Goal: Find specific page/section: Find specific page/section

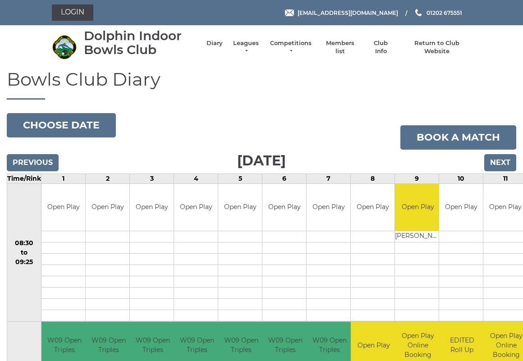
click at [255, 46] on link "Leagues" at bounding box center [246, 47] width 28 height 16
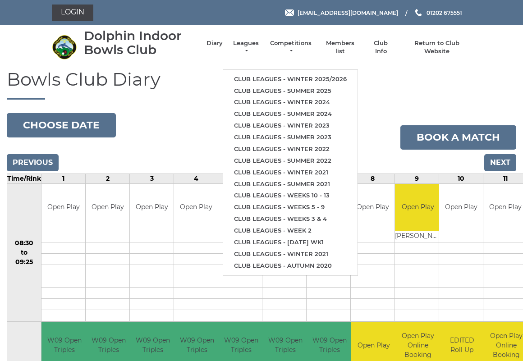
click at [263, 74] on link "Club leagues - Winter 2025/2026" at bounding box center [290, 80] width 134 height 12
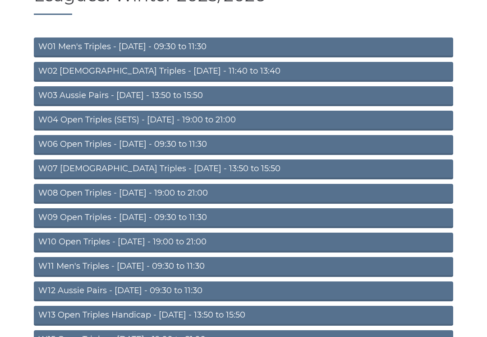
scroll to position [101, 0]
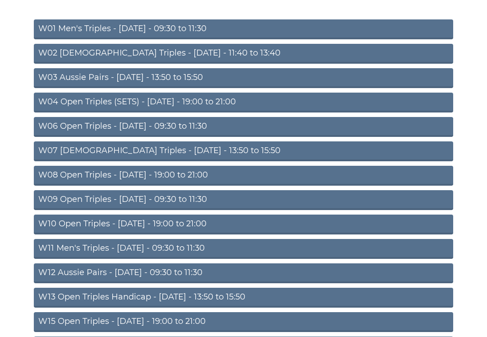
click at [132, 200] on link "W09 Open Triples - [DATE] - 09:30 to 11:30" at bounding box center [243, 200] width 419 height 20
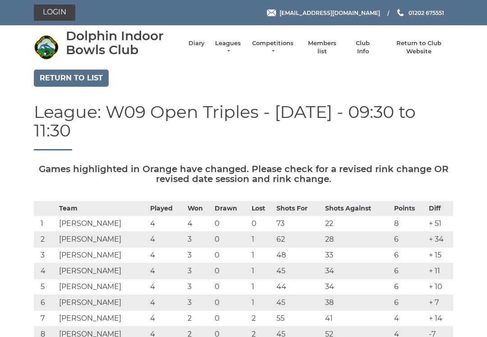
click at [333, 41] on li "Members list" at bounding box center [317, 47] width 46 height 25
click at [57, 12] on link "Login" at bounding box center [54, 13] width 41 height 16
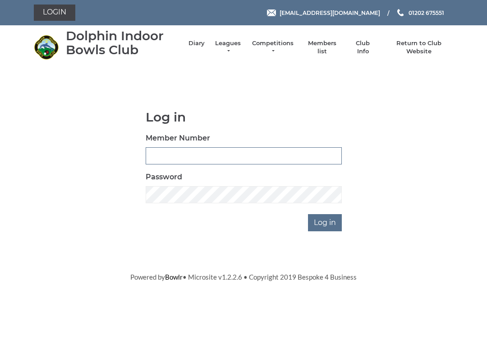
type input "3227"
click at [326, 221] on input "Log in" at bounding box center [325, 222] width 34 height 17
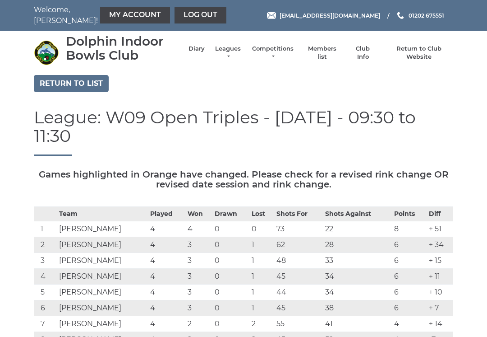
click at [336, 48] on li "Members list" at bounding box center [317, 52] width 46 height 25
click at [317, 51] on link "Members list" at bounding box center [321, 53] width 37 height 16
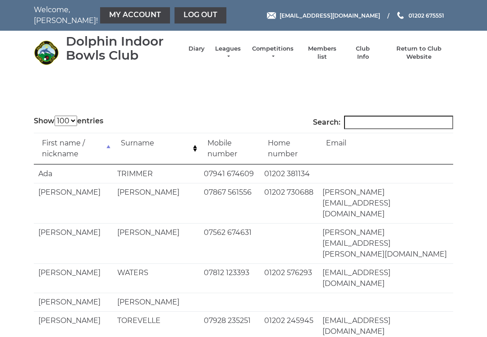
select select "100"
click at [371, 117] on input "Search:" at bounding box center [398, 122] width 109 height 14
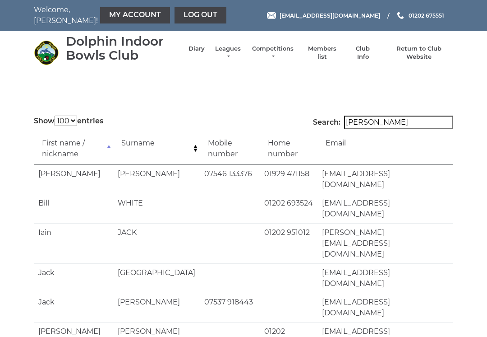
type input "J"
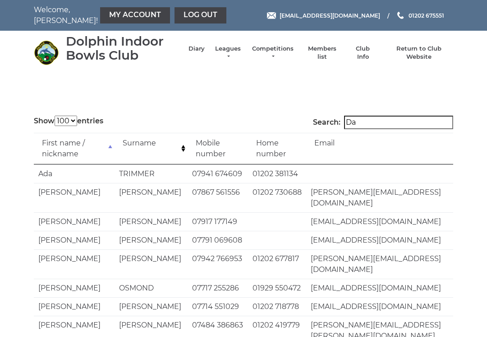
type input "D"
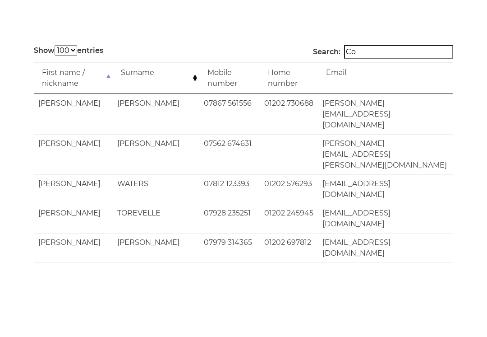
type input "C"
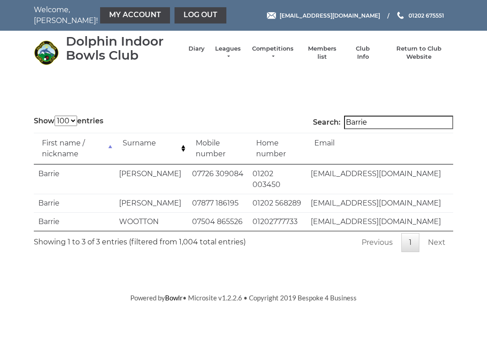
type input "Barrie"
click at [470, 151] on main "Show 10 25 50 100 entries Search: Barrie First name / nickname Surname Mobile n…" at bounding box center [243, 183] width 487 height 136
click at [427, 51] on link "Return to Club Website" at bounding box center [419, 53] width 68 height 16
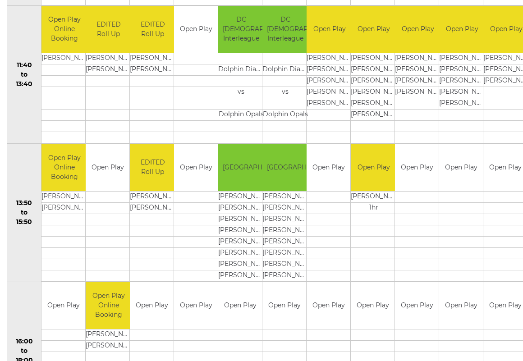
scroll to position [461, 0]
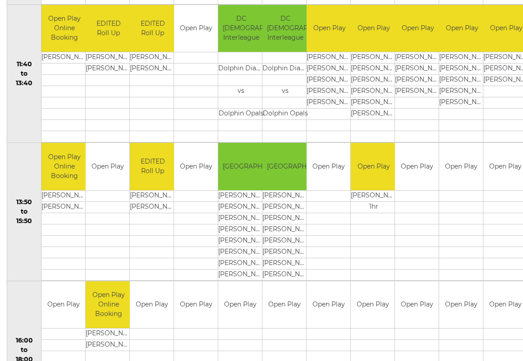
click at [246, 214] on td "Patricia REEVES" at bounding box center [241, 218] width 46 height 11
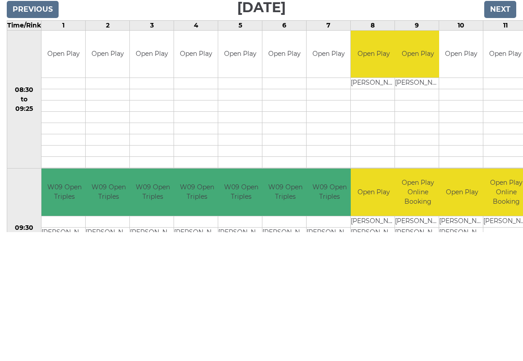
scroll to position [0, 0]
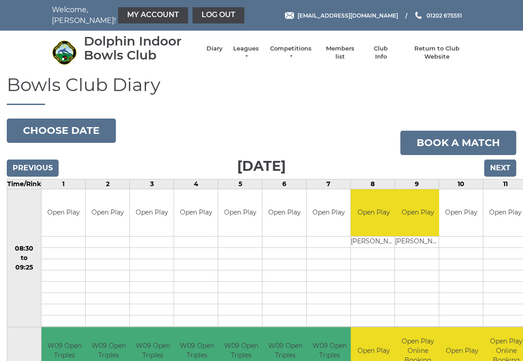
click at [76, 124] on button "Choose date" at bounding box center [61, 131] width 109 height 24
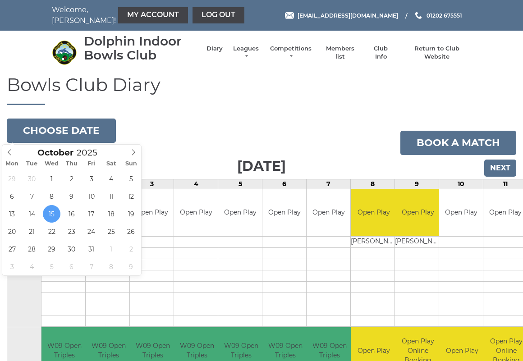
type input "[DATE]"
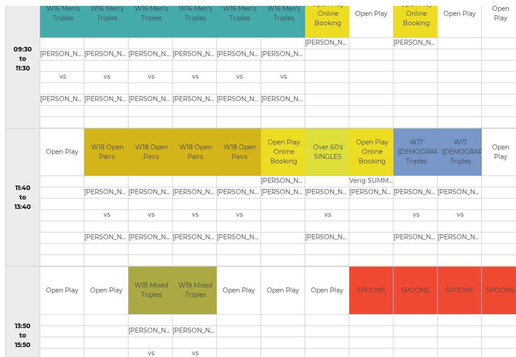
scroll to position [351, 1]
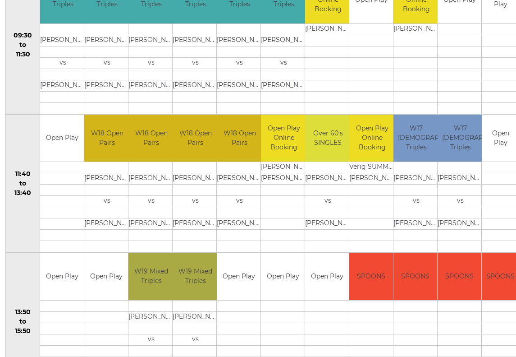
click at [49, 321] on td at bounding box center [62, 316] width 44 height 11
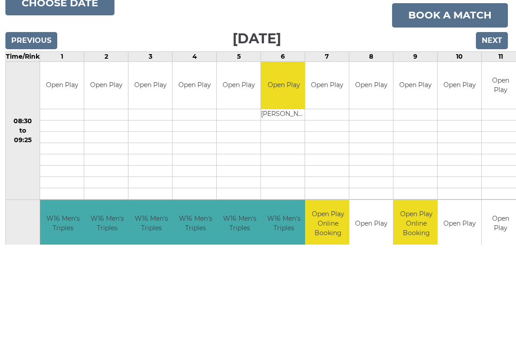
scroll to position [0, 1]
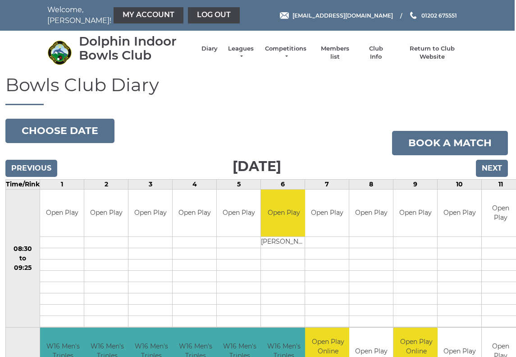
click at [495, 167] on input "Next" at bounding box center [492, 168] width 32 height 17
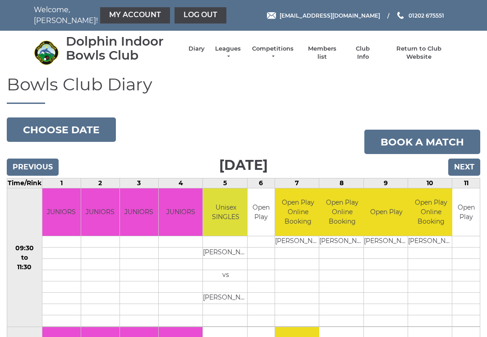
click at [467, 167] on input "Next" at bounding box center [464, 166] width 32 height 17
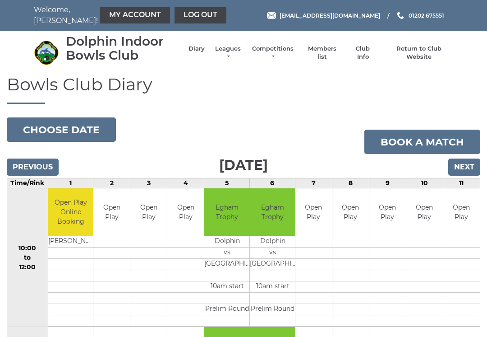
click at [46, 127] on button "Choose date" at bounding box center [61, 129] width 109 height 24
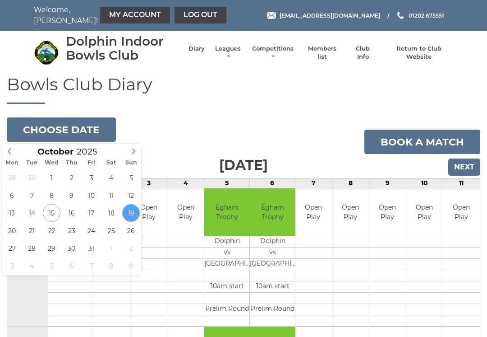
type input "[DATE]"
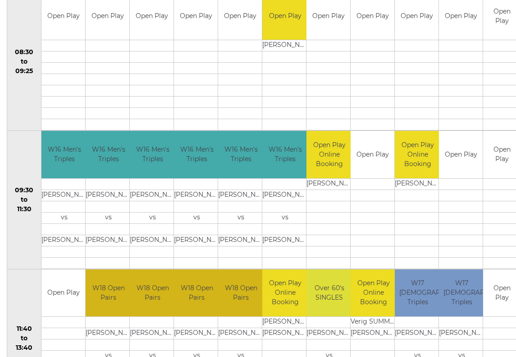
scroll to position [220, 0]
